Goal: Task Accomplishment & Management: Manage account settings

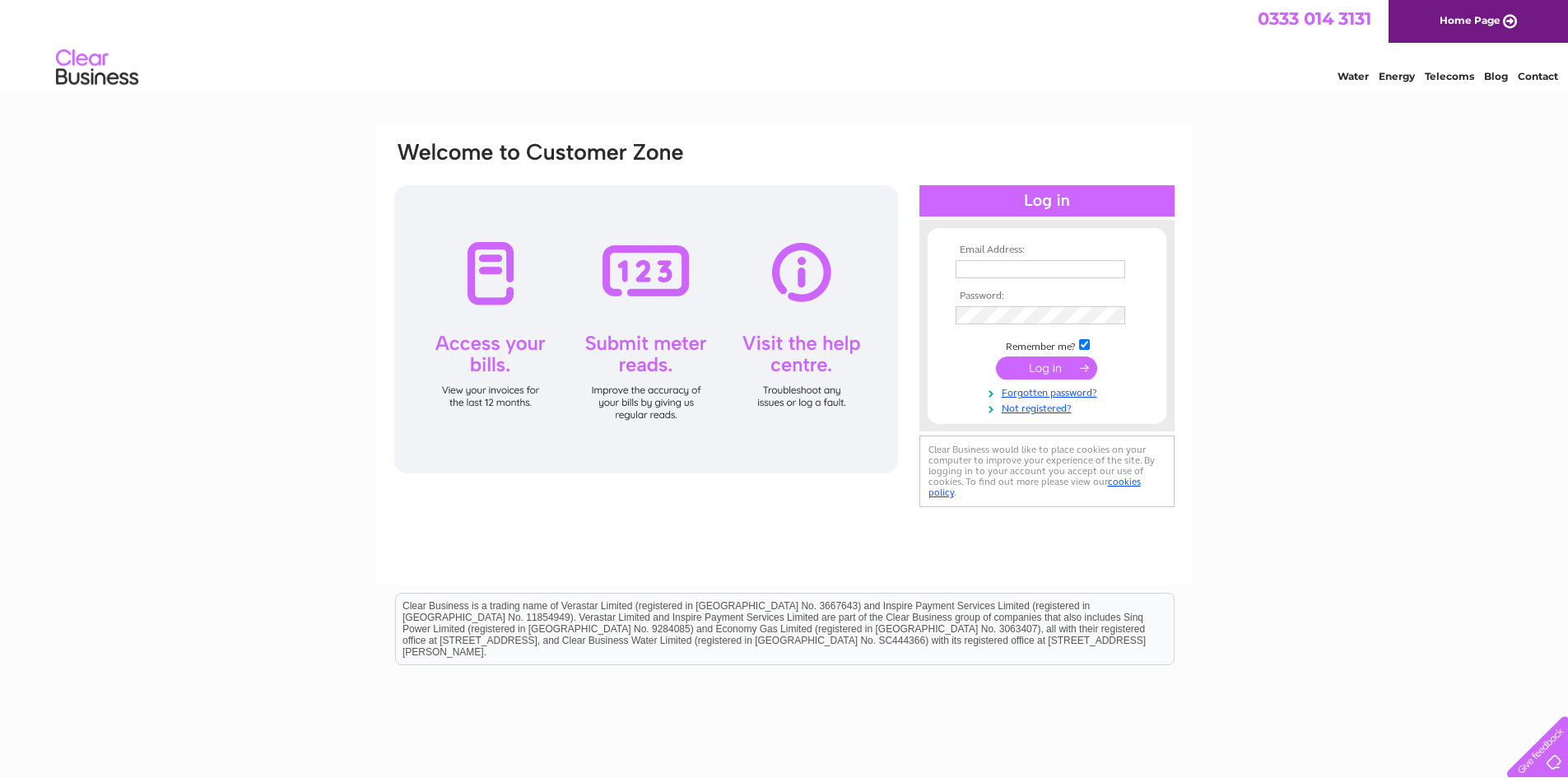
type input "david.mclean07@gmail.com"
click at [1061, 378] on input "submit" at bounding box center [1046, 368] width 102 height 23
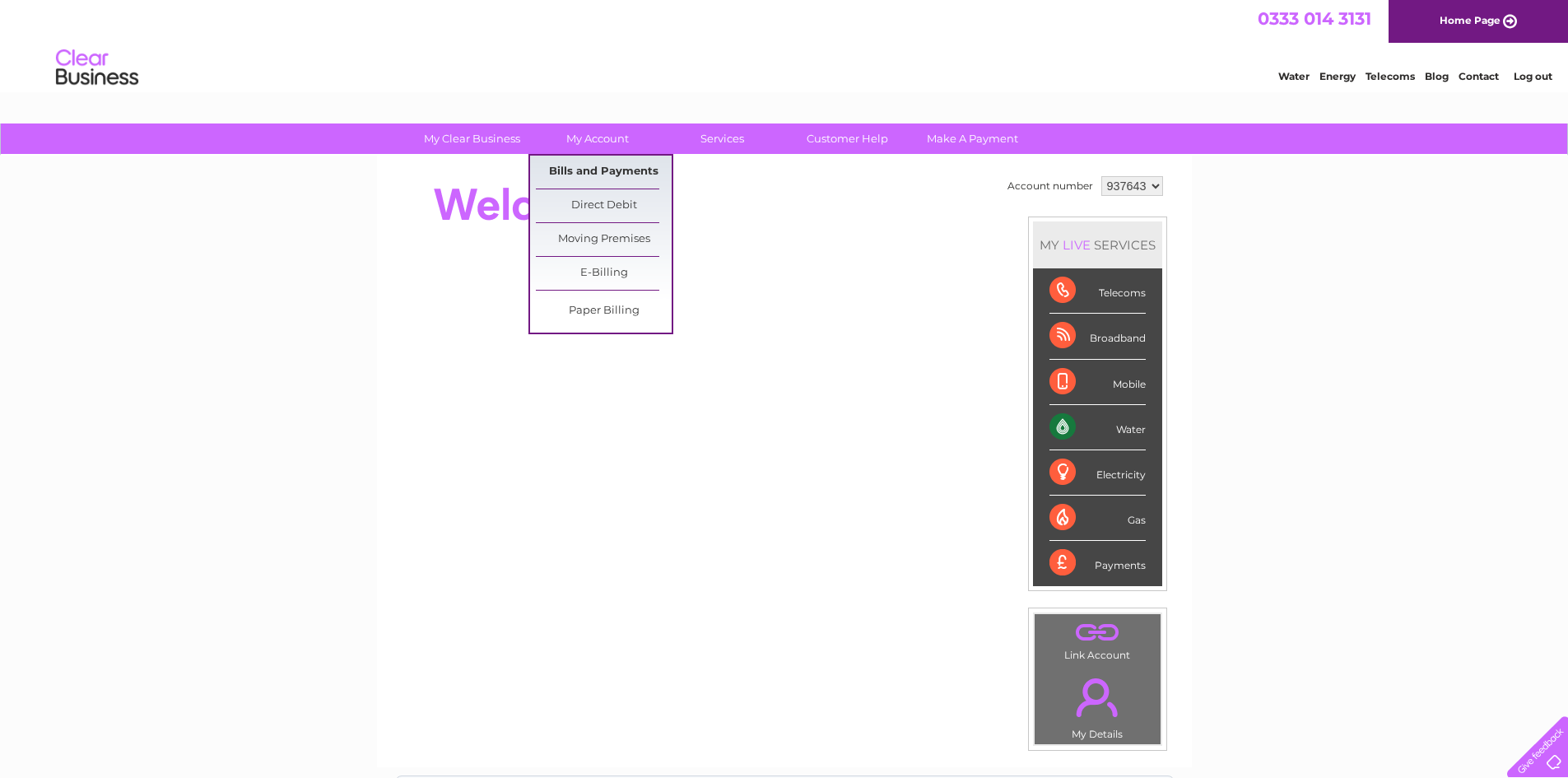
click at [601, 171] on link "Bills and Payments" at bounding box center [603, 172] width 136 height 33
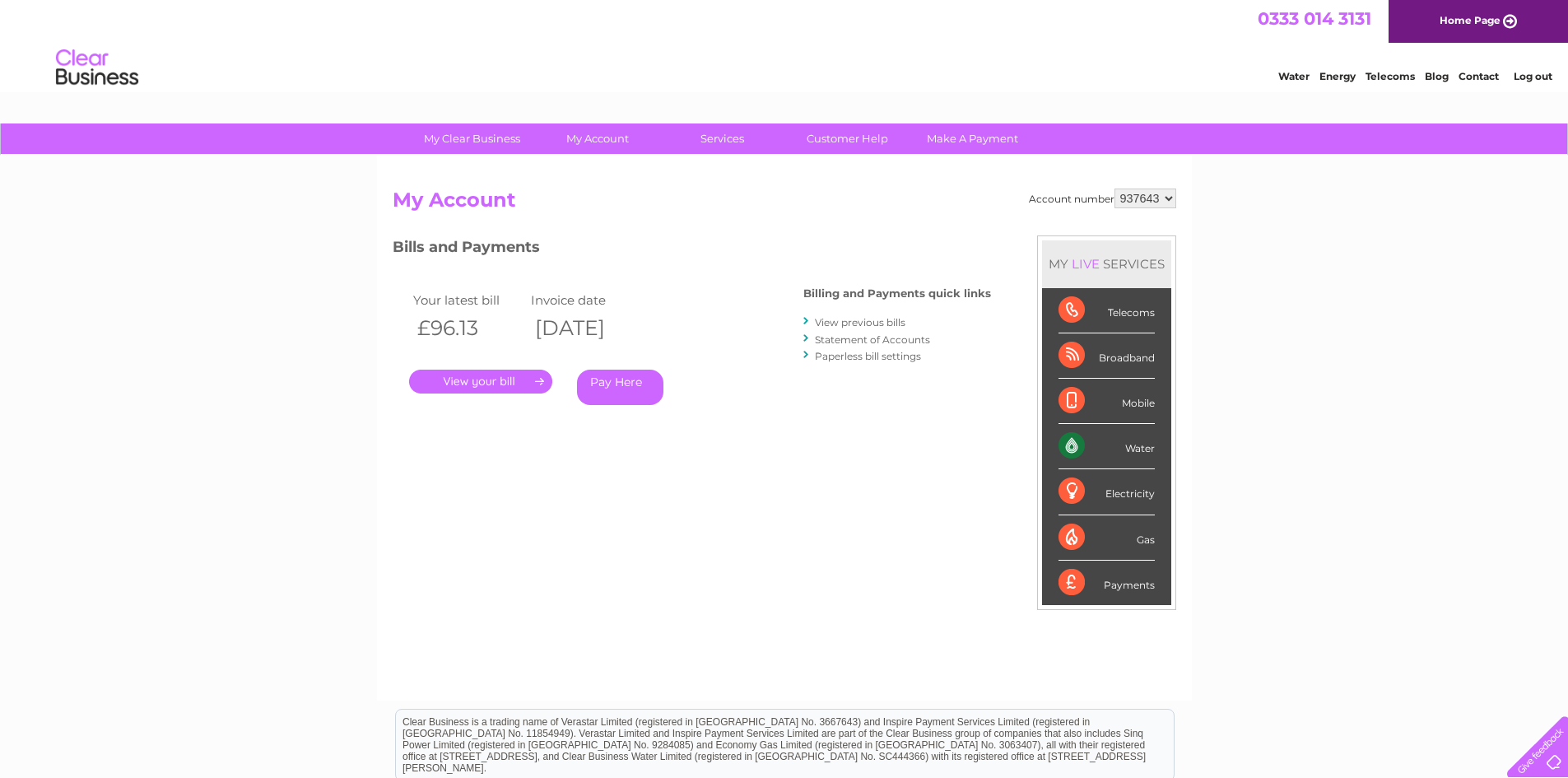
click at [483, 381] on link "." at bounding box center [480, 381] width 144 height 24
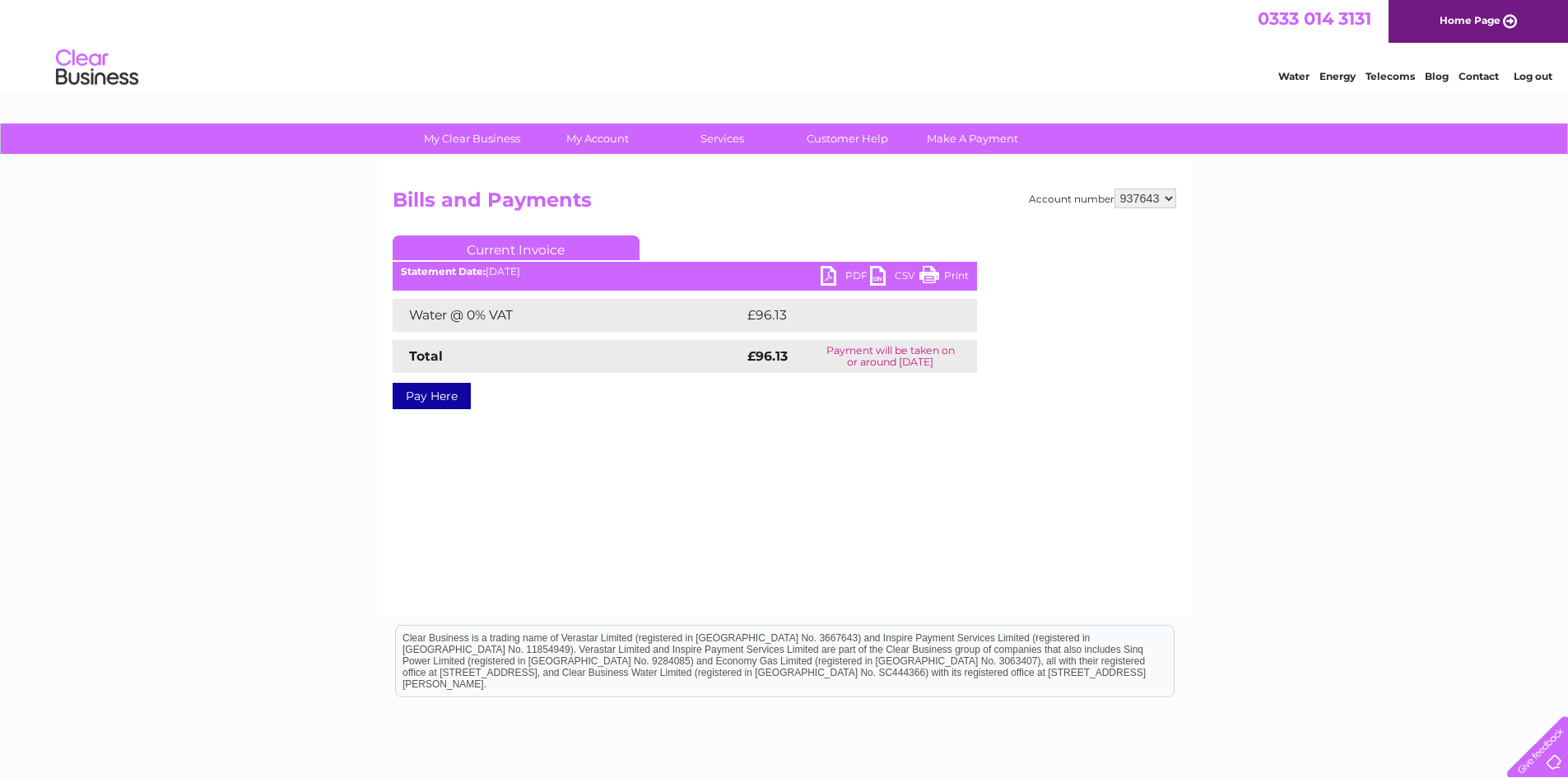
click at [848, 272] on link "PDF" at bounding box center [845, 277] width 49 height 24
